Goal: Transaction & Acquisition: Purchase product/service

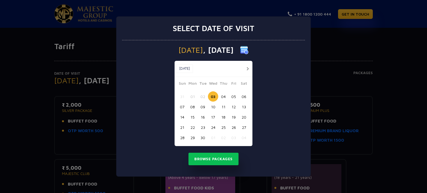
click at [247, 69] on button "button" at bounding box center [247, 68] width 7 height 7
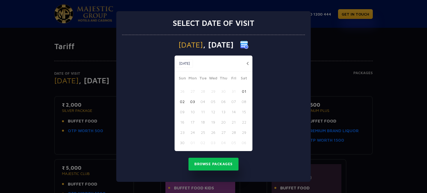
click at [246, 62] on button "button" at bounding box center [247, 63] width 7 height 7
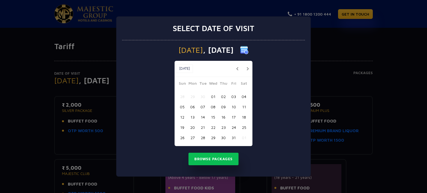
click at [232, 137] on button "31" at bounding box center [233, 138] width 10 height 10
click at [210, 163] on button "Browse Packages" at bounding box center [213, 159] width 50 height 13
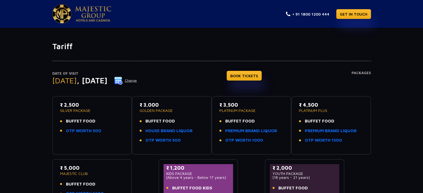
click at [137, 79] on button "Change" at bounding box center [125, 80] width 23 height 9
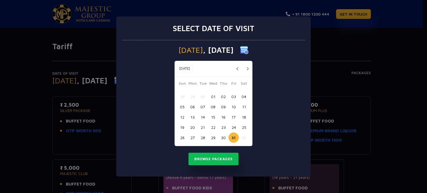
click at [202, 137] on button "28" at bounding box center [203, 138] width 10 height 10
click at [215, 136] on button "29" at bounding box center [213, 138] width 10 height 10
click at [219, 160] on button "Browse Packages" at bounding box center [213, 159] width 50 height 13
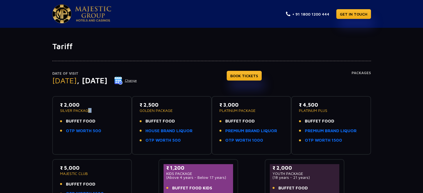
drag, startPoint x: 79, startPoint y: 110, endPoint x: 85, endPoint y: 109, distance: 5.6
click at [85, 109] on div "₹ 2,000 SILVER PACKAGE BUFFET FOOD OTP WORTH 500" at bounding box center [92, 125] width 70 height 49
click at [128, 92] on div "₹ 2,000 SILVER PACKAGE BUFFET FOOD OTP WORTH 500 ₹ 2,500 GOLDEN PACKAGE BUFFET …" at bounding box center [211, 152] width 319 height 120
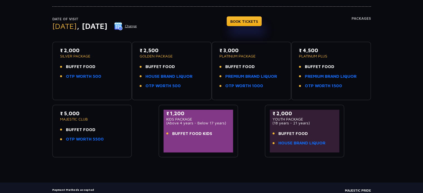
scroll to position [56, 0]
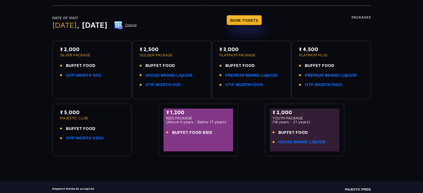
drag, startPoint x: 162, startPoint y: 117, endPoint x: 193, endPoint y: 117, distance: 31.4
click at [193, 117] on div "₹ 1,200 KIDS PACKAGE (Above 4 years - Below 17 years) BUFFET FOOD KIDS" at bounding box center [198, 130] width 80 height 53
click at [184, 121] on p "(Above 4 years - Below 17 years)" at bounding box center [198, 122] width 64 height 4
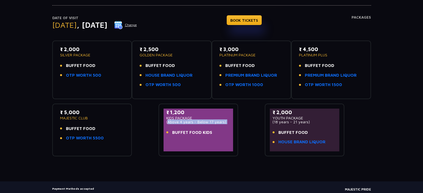
click at [197, 120] on p "(Above 4 years - Below 17 years)" at bounding box center [198, 122] width 64 height 4
click at [205, 122] on p "(Above 4 years - Below 17 years)" at bounding box center [198, 122] width 64 height 4
click at [201, 133] on span "BUFFET FOOD KIDS" at bounding box center [192, 133] width 40 height 6
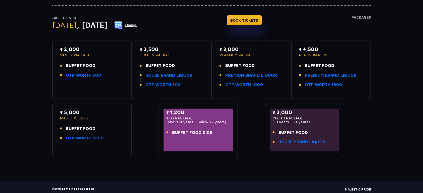
click at [201, 133] on span "BUFFET FOOD KIDS" at bounding box center [192, 133] width 40 height 6
click at [204, 123] on p "(Above 4 years - Below 17 years)" at bounding box center [198, 122] width 64 height 4
